Goal: Information Seeking & Learning: Learn about a topic

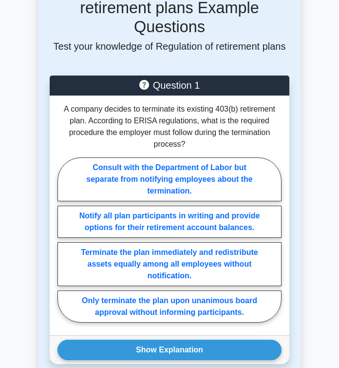
scroll to position [1640, 0]
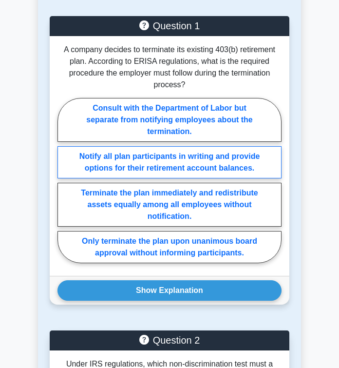
click at [160, 152] on label "Notify all plan participants in writing and provide options for their retiremen…" at bounding box center [169, 162] width 224 height 32
click at [64, 180] on input "Notify all plan participants in writing and provide options for their retiremen…" at bounding box center [60, 183] width 6 height 6
radio input "true"
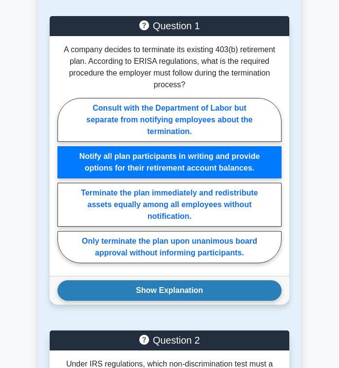
click at [149, 280] on button "Show Explanation" at bounding box center [169, 290] width 224 height 20
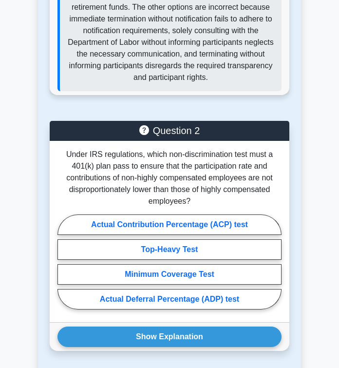
scroll to position [2060, 0]
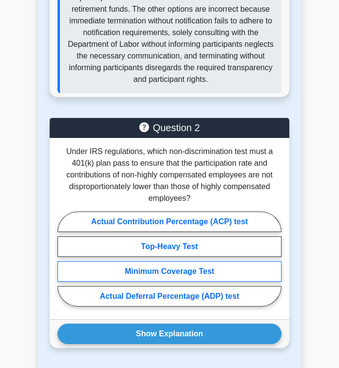
click at [190, 261] on label "Minimum Coverage Test" at bounding box center [169, 271] width 224 height 20
click at [64, 258] on input "Minimum Coverage Test" at bounding box center [60, 261] width 6 height 6
radio input "true"
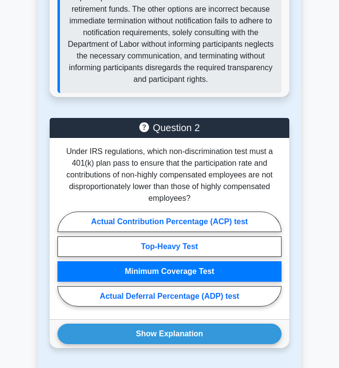
click at [187, 319] on div "Show Explanation Correct Answer: Actual Deferral Percentage (ADP) test" at bounding box center [170, 333] width 240 height 29
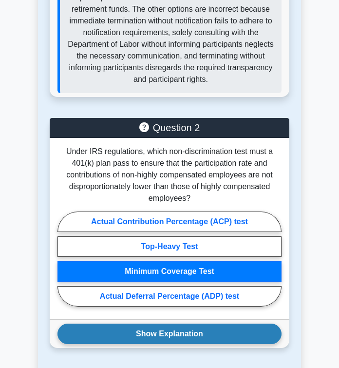
click at [187, 323] on button "Show Explanation" at bounding box center [169, 333] width 224 height 20
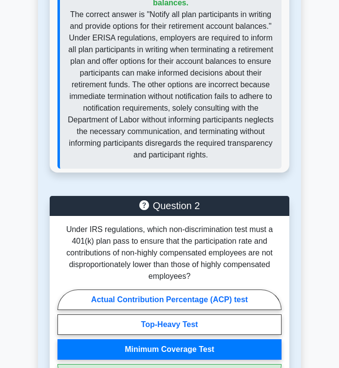
scroll to position [1423, 0]
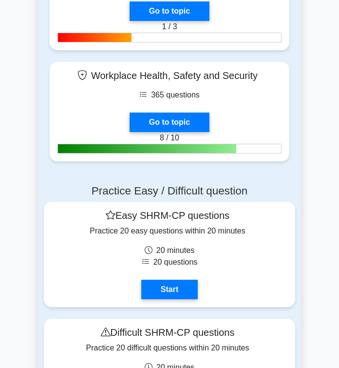
scroll to position [2064, 0]
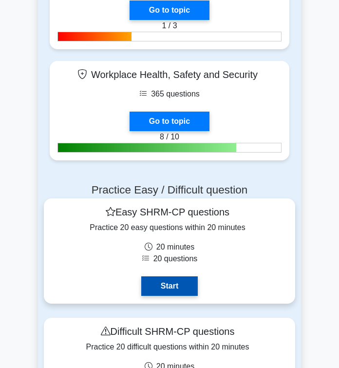
click at [196, 276] on link "Start" at bounding box center [169, 285] width 57 height 19
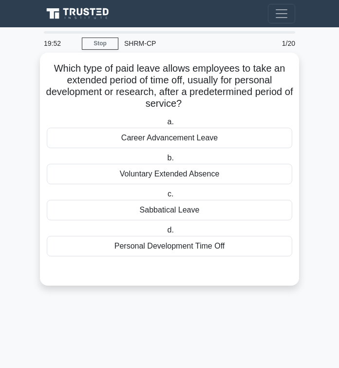
click at [161, 240] on div "Personal Development Time Off" at bounding box center [170, 246] width 246 height 20
click at [165, 233] on input "d. Personal Development Time Off" at bounding box center [165, 230] width 0 height 6
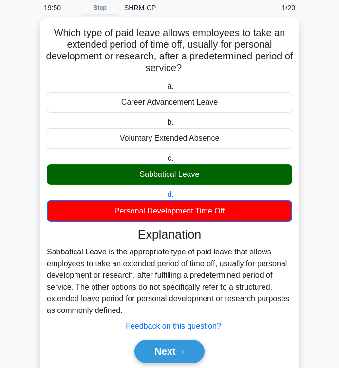
scroll to position [70, 0]
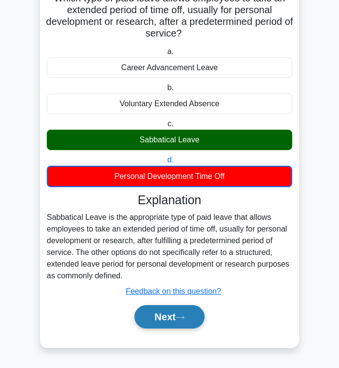
click at [156, 323] on button "Next" at bounding box center [169, 316] width 70 height 23
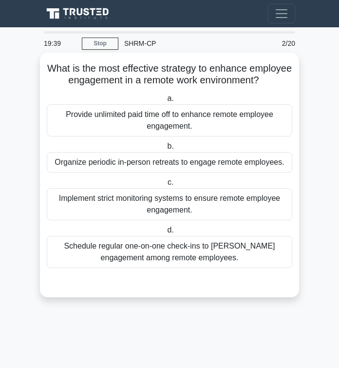
click at [142, 259] on div "Schedule regular one-on-one check-ins to foster engagement among remote employe…" at bounding box center [170, 252] width 246 height 32
click at [165, 233] on input "d. Schedule regular one-on-one check-ins to foster engagement among remote empl…" at bounding box center [165, 230] width 0 height 6
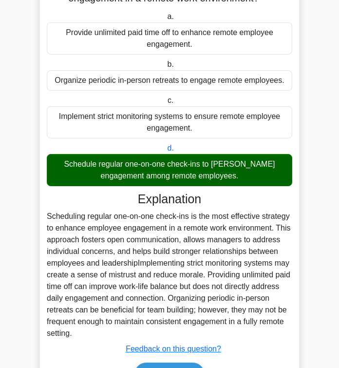
scroll to position [139, 0]
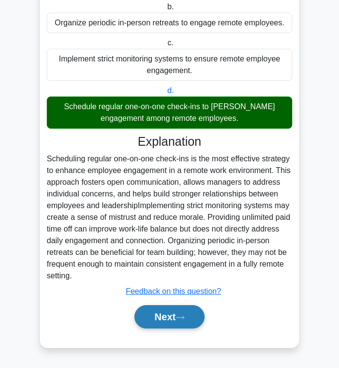
click at [150, 327] on button "Next" at bounding box center [169, 316] width 70 height 23
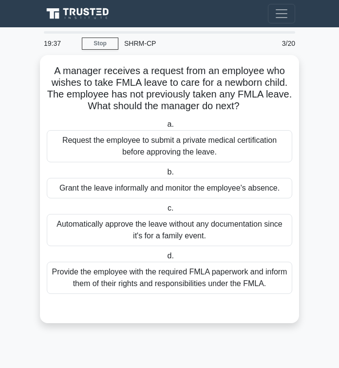
scroll to position [0, 0]
